Goal: Task Accomplishment & Management: Use online tool/utility

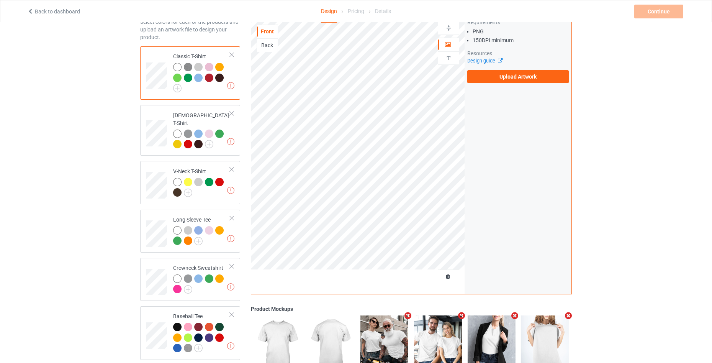
scroll to position [134, 0]
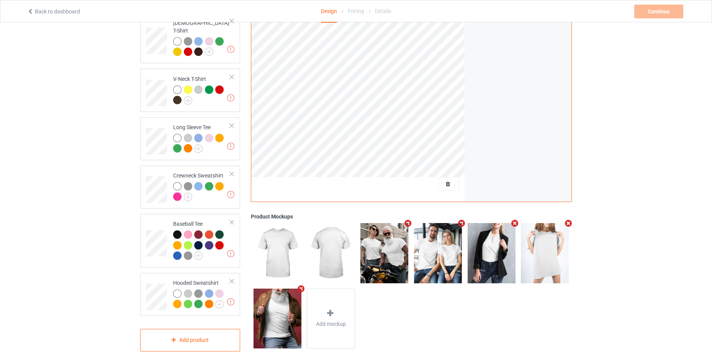
click at [408, 220] on icon "Remove mockup" at bounding box center [408, 223] width 10 height 8
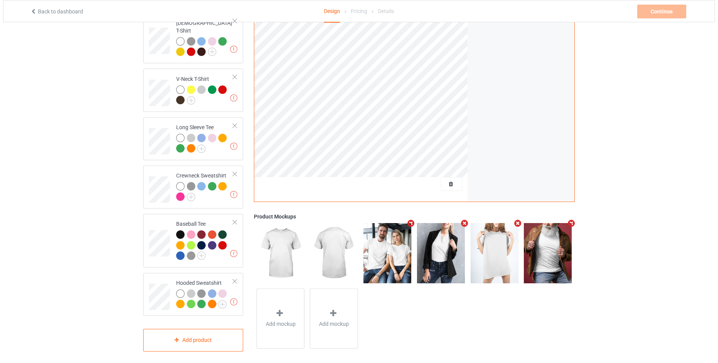
scroll to position [0, 0]
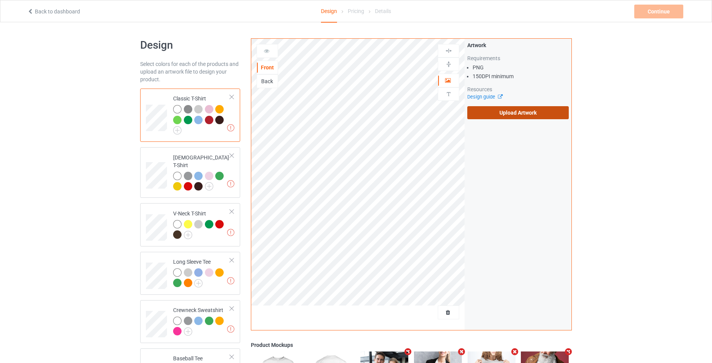
click at [528, 112] on label "Upload Artwork" at bounding box center [518, 112] width 102 height 13
click at [0, 0] on input "Upload Artwork" at bounding box center [0, 0] width 0 height 0
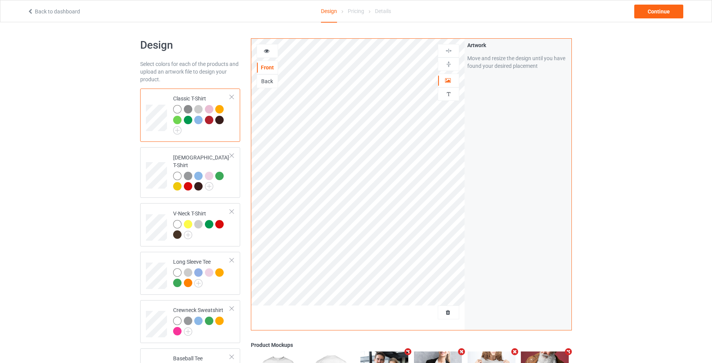
click at [268, 54] on div at bounding box center [267, 51] width 21 height 8
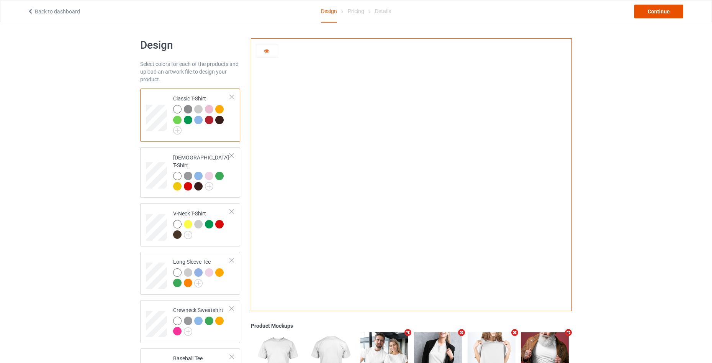
click at [661, 12] on div "Continue" at bounding box center [658, 12] width 49 height 14
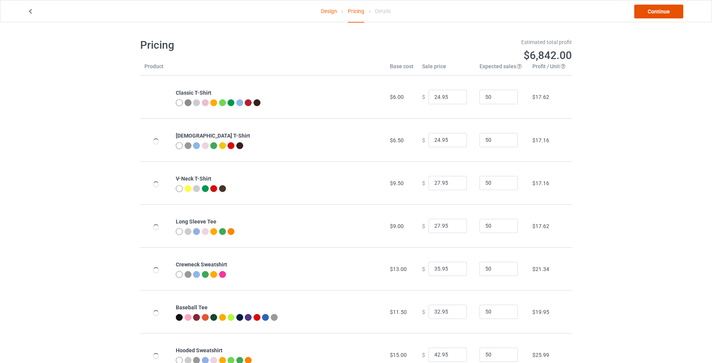
click at [661, 12] on link "Continue" at bounding box center [658, 12] width 49 height 14
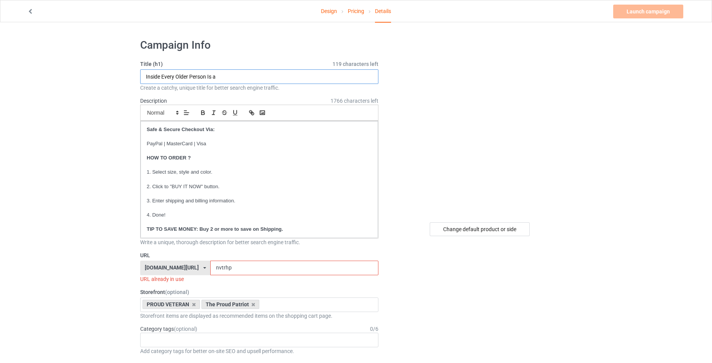
drag, startPoint x: 236, startPoint y: 78, endPoint x: 100, endPoint y: 75, distance: 135.6
paste input "Fall for Jesus He never Leaves"
type input "Fall for Jesus He never Leaves"
click at [234, 268] on input "nvtrhp" at bounding box center [294, 267] width 168 height 15
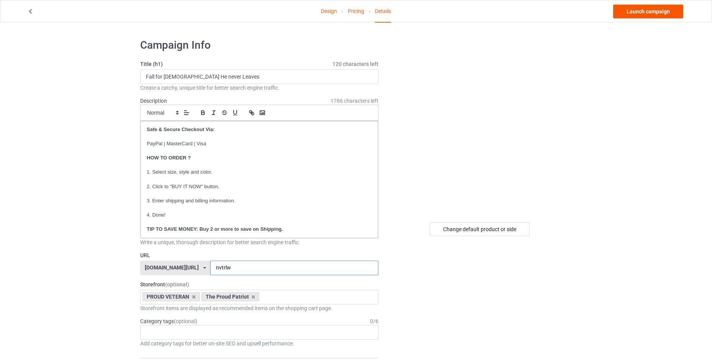
type input "nvtrlw"
click at [632, 14] on link "Launch campaign" at bounding box center [648, 12] width 70 height 14
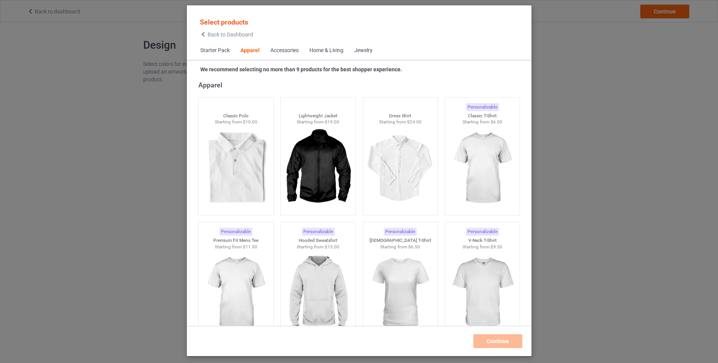
click at [207, 37] on div "Back to Dashboard" at bounding box center [226, 34] width 53 height 5
